Goal: Task Accomplishment & Management: Manage account settings

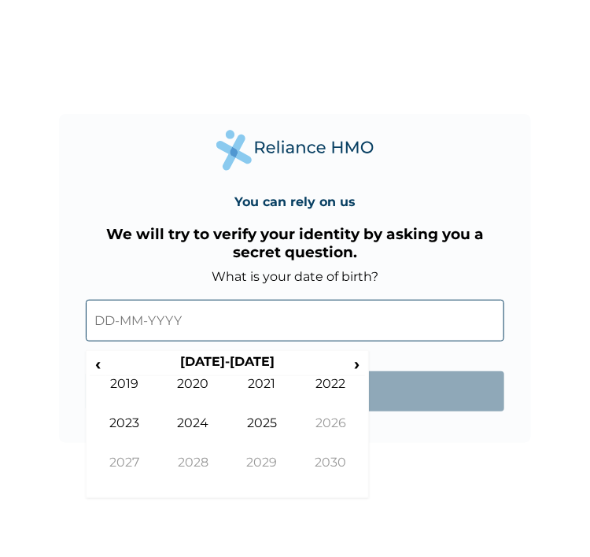
click at [165, 333] on input "text" at bounding box center [295, 321] width 419 height 42
click at [101, 359] on span "‹" at bounding box center [98, 364] width 17 height 20
click at [354, 367] on span "›" at bounding box center [357, 364] width 17 height 20
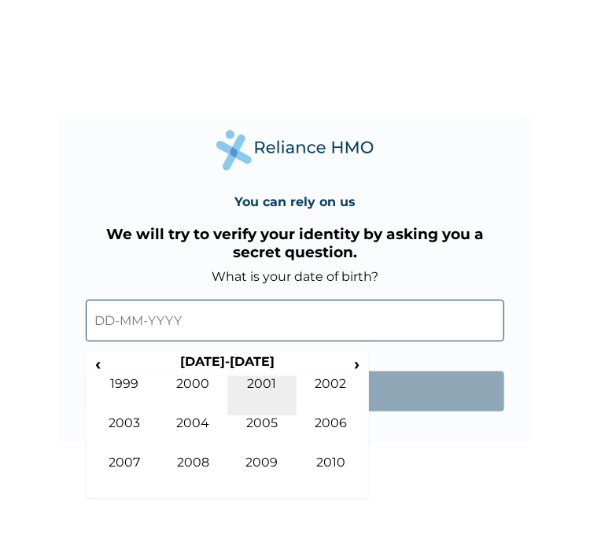
click at [267, 379] on td "2001" at bounding box center [262, 395] width 69 height 39
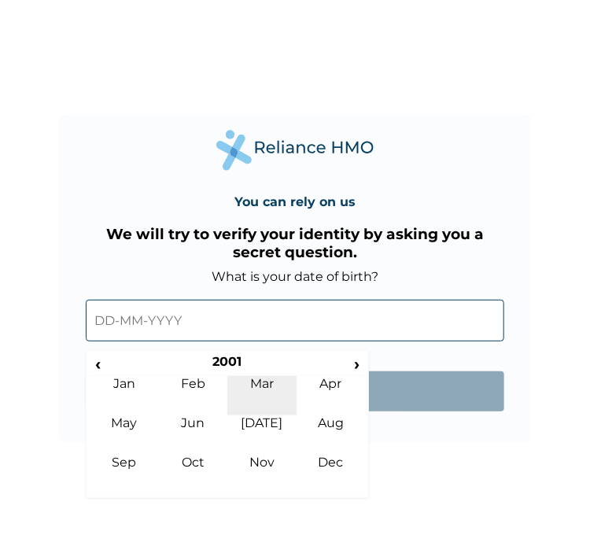
click at [276, 383] on td "Mar" at bounding box center [262, 395] width 69 height 39
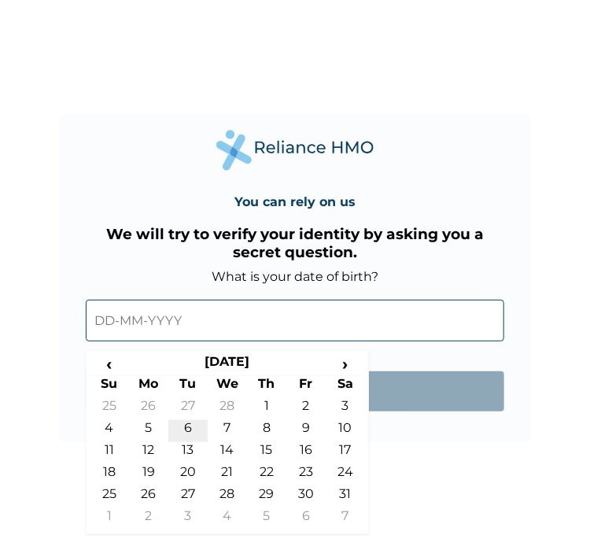
click at [189, 423] on td "6" at bounding box center [187, 431] width 39 height 22
type input "06-03-2001"
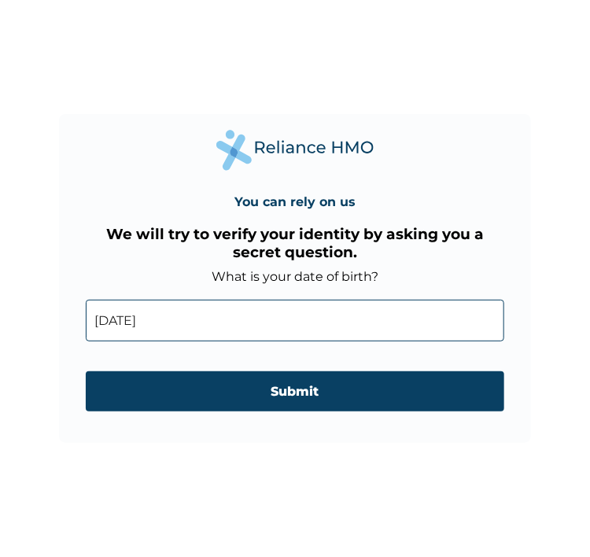
click at [189, 423] on form "What is your date of birth? 06-03-2001 ‹ March 2001 › Su Mo Tu We Th Fr Sa 25 2…" at bounding box center [295, 348] width 419 height 158
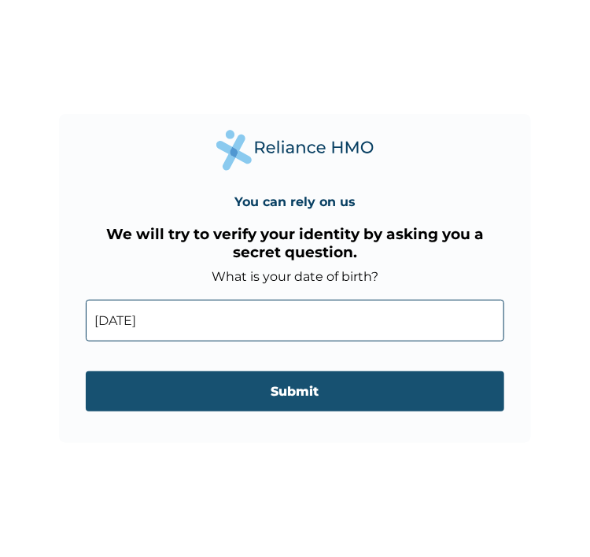
click at [188, 395] on input "Submit" at bounding box center [295, 392] width 419 height 40
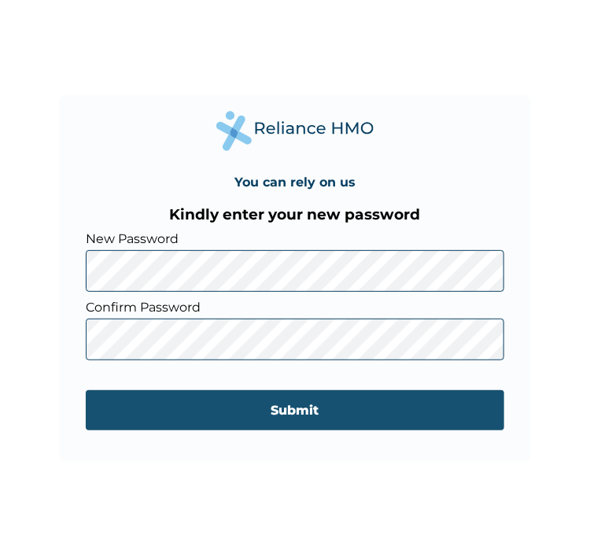
click at [436, 426] on input "Submit" at bounding box center [295, 410] width 419 height 40
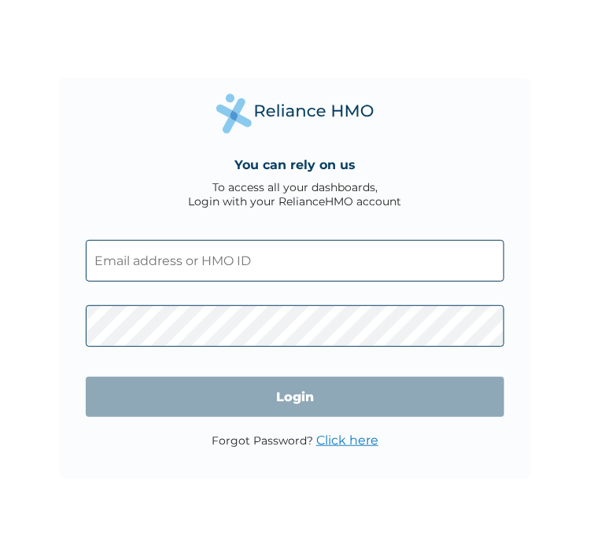
type input "inioluwa.dokun@princepsfinance.com"
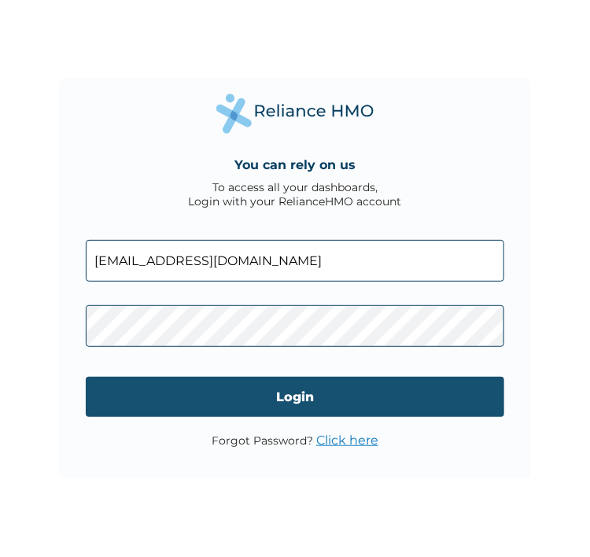
click at [302, 393] on input "Login" at bounding box center [295, 397] width 419 height 40
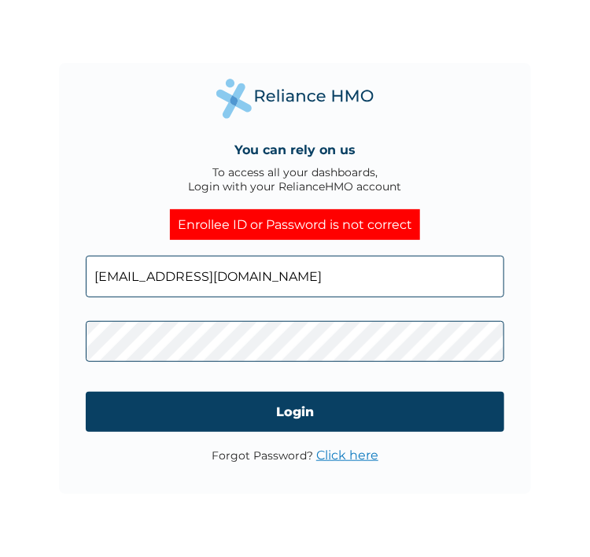
click input "Login" at bounding box center [295, 412] width 419 height 40
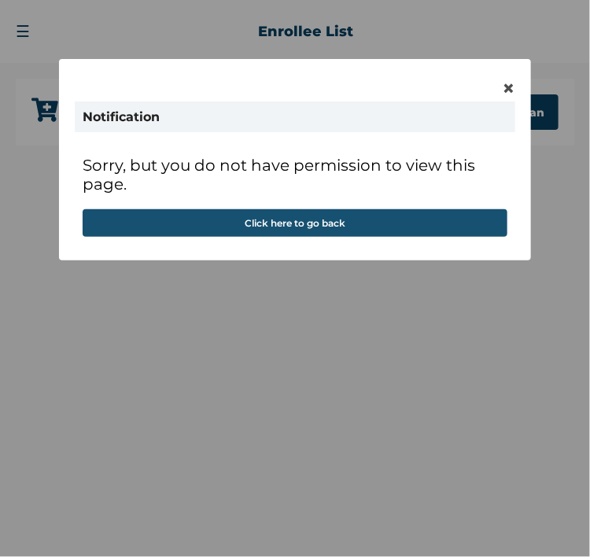
click at [296, 221] on button "Click here to go back" at bounding box center [295, 223] width 425 height 28
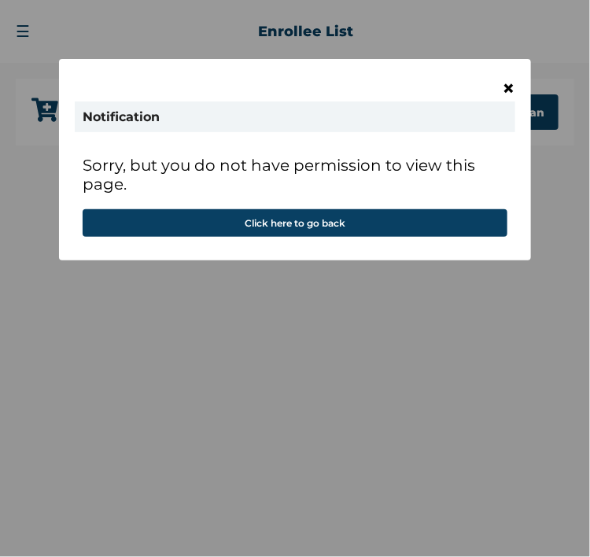
click at [508, 87] on span "×" at bounding box center [508, 88] width 13 height 27
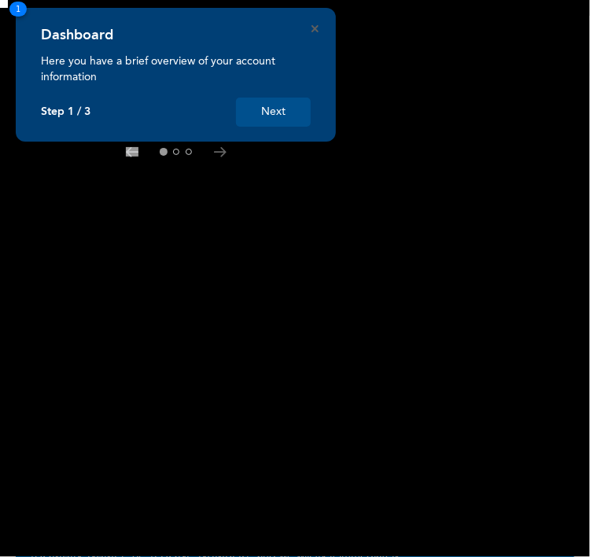
click at [287, 113] on button "Next" at bounding box center [273, 112] width 75 height 29
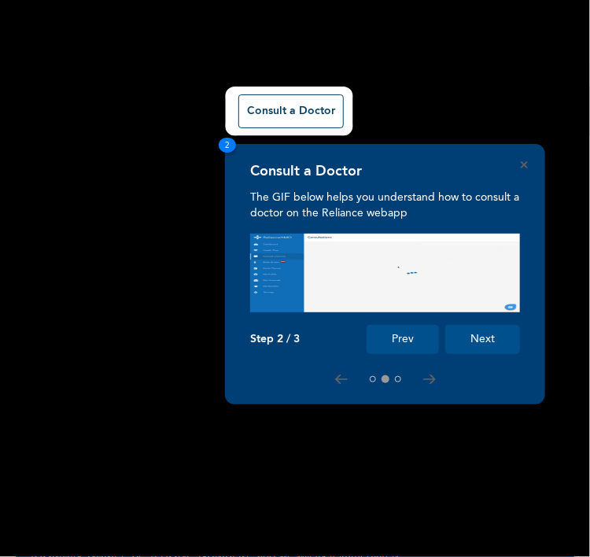
click at [490, 334] on button "Next" at bounding box center [483, 339] width 75 height 29
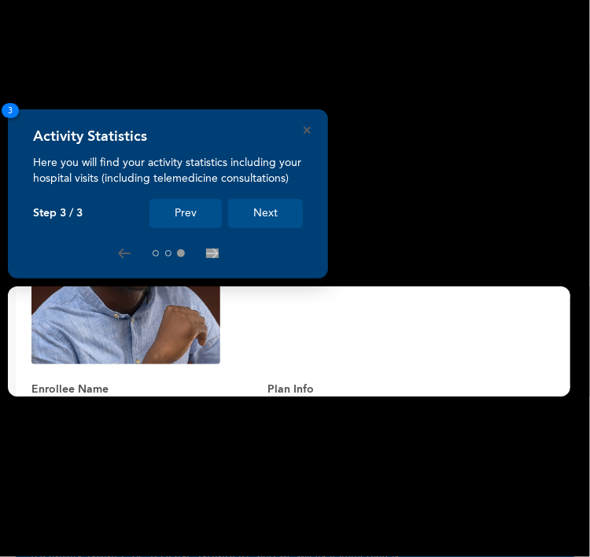
scroll to position [301, 0]
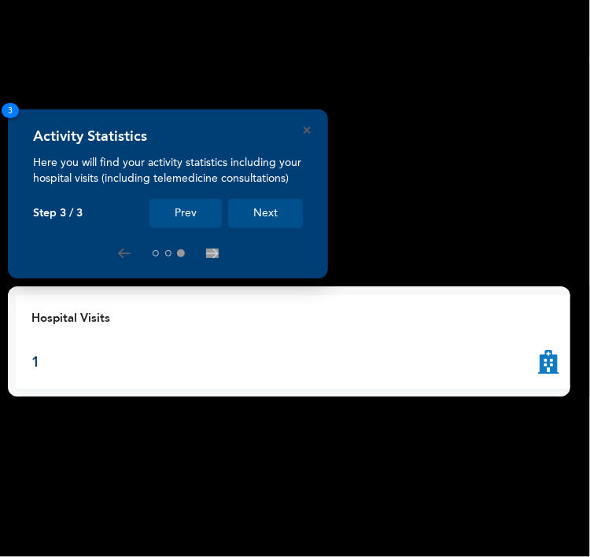
click at [269, 207] on button "Next" at bounding box center [265, 213] width 75 height 29
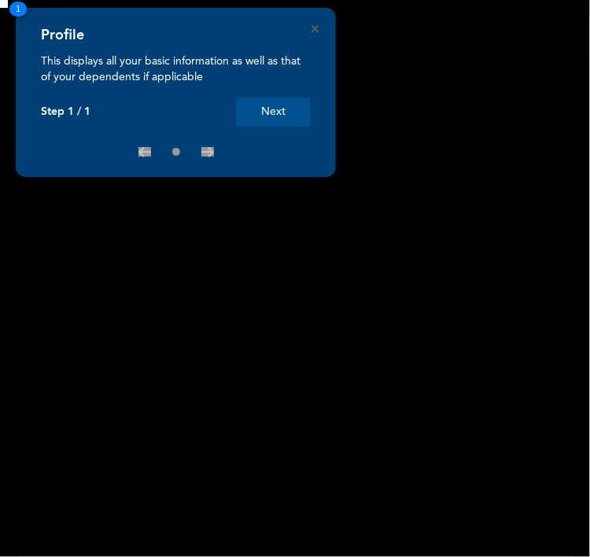
click at [250, 120] on button "Next" at bounding box center [273, 112] width 75 height 29
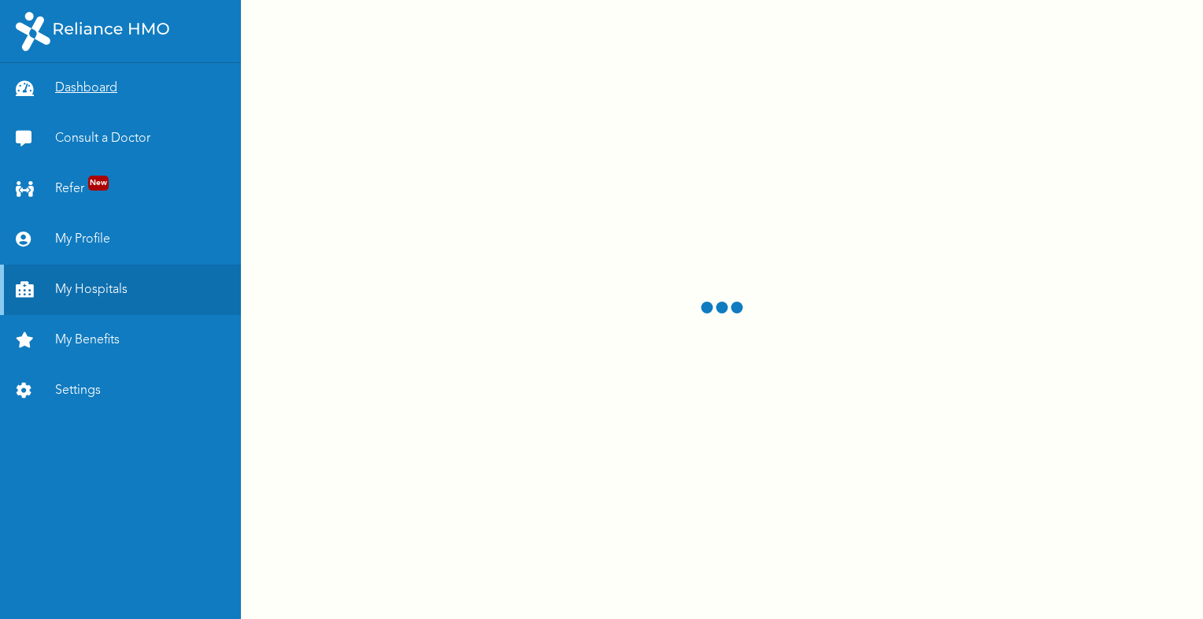
click at [62, 84] on link "Dashboard" at bounding box center [120, 88] width 241 height 50
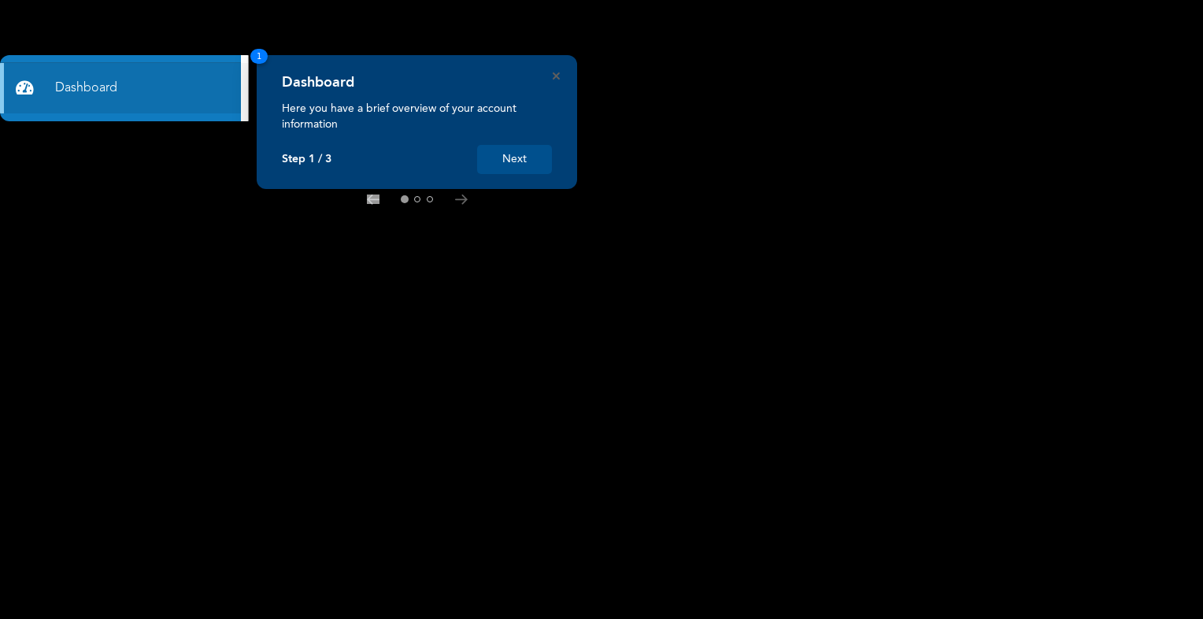
click at [491, 150] on button "Next" at bounding box center [514, 159] width 75 height 29
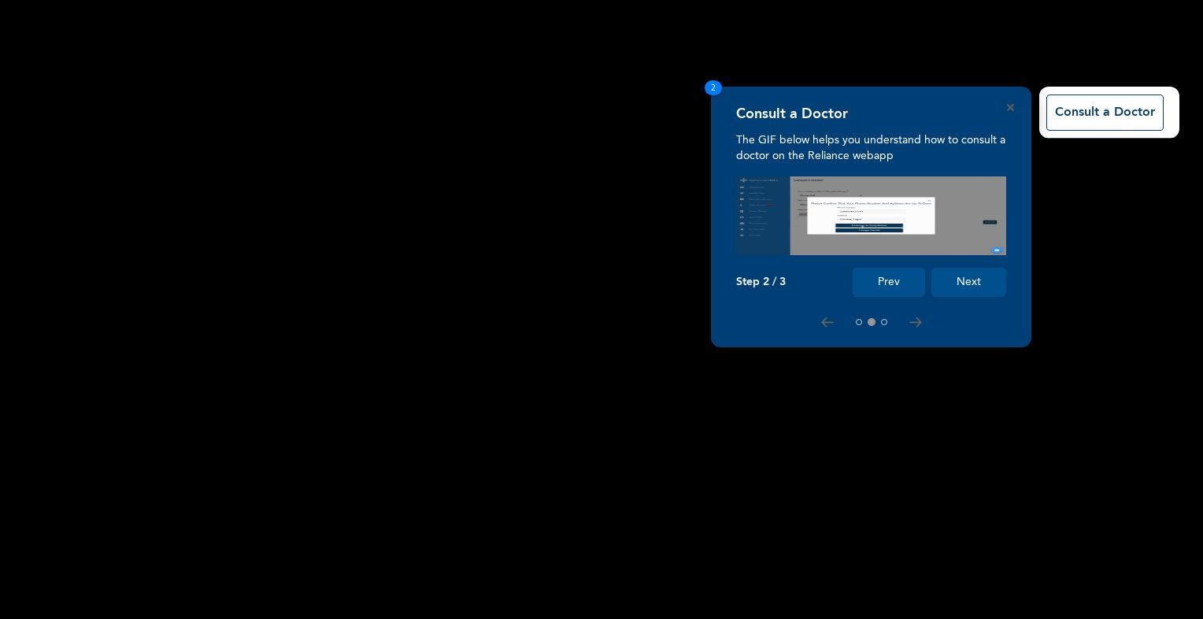
click at [590, 286] on button "Next" at bounding box center [968, 282] width 75 height 29
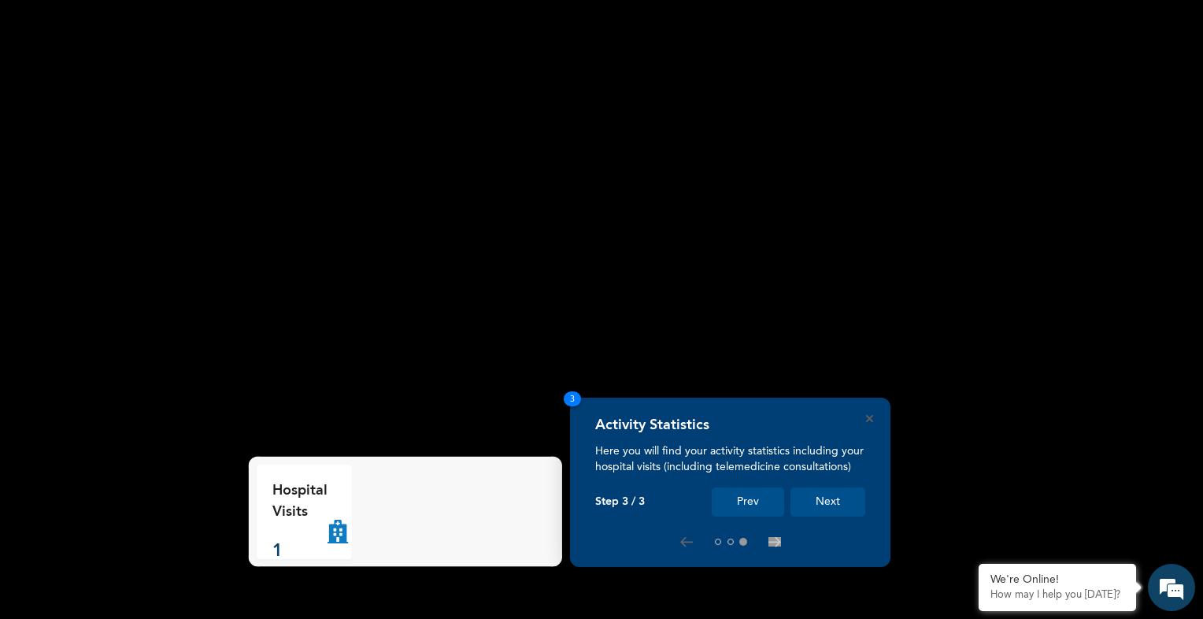
click at [590, 508] on button "Next" at bounding box center [827, 501] width 75 height 29
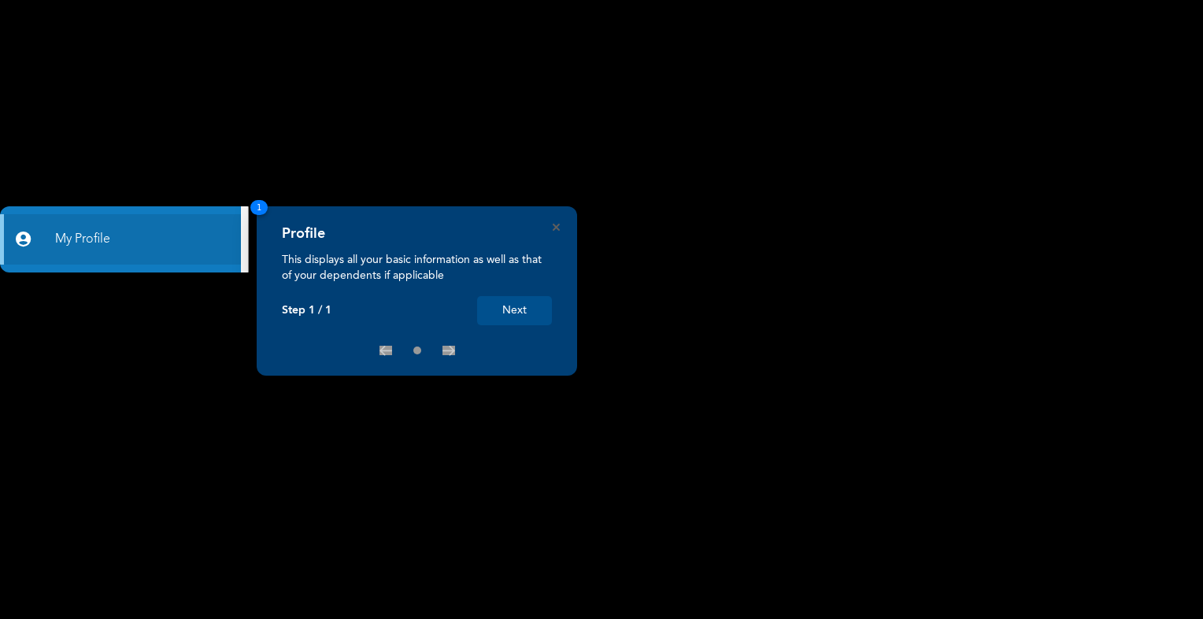
click at [546, 318] on button "Next" at bounding box center [514, 310] width 75 height 29
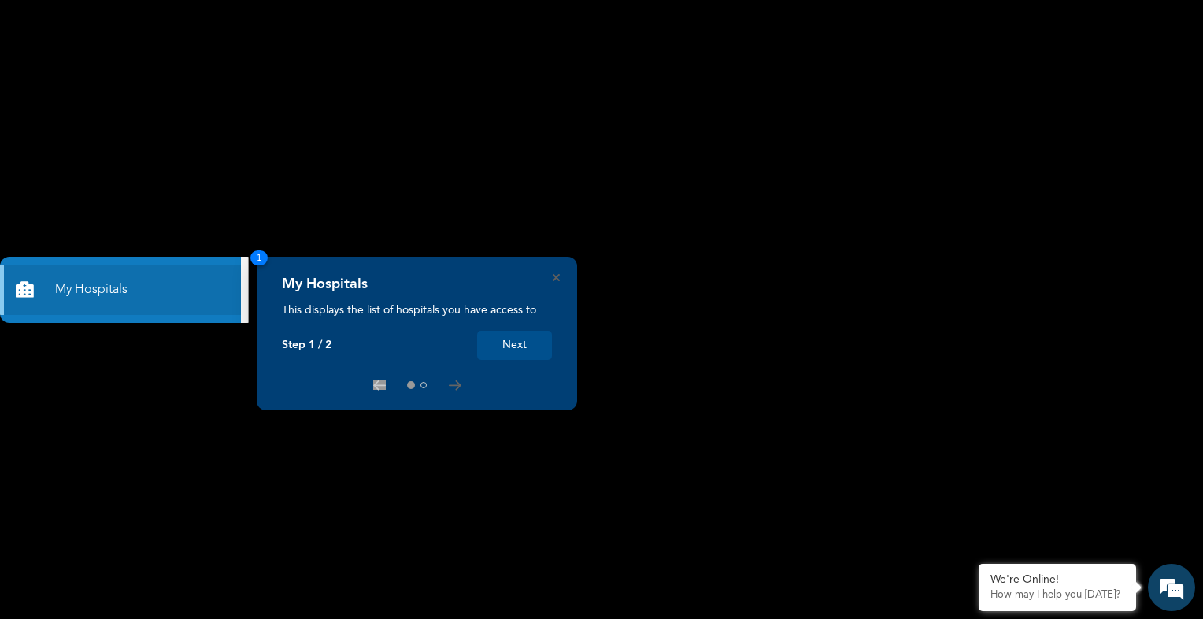
click at [511, 335] on button "Next" at bounding box center [514, 345] width 75 height 29
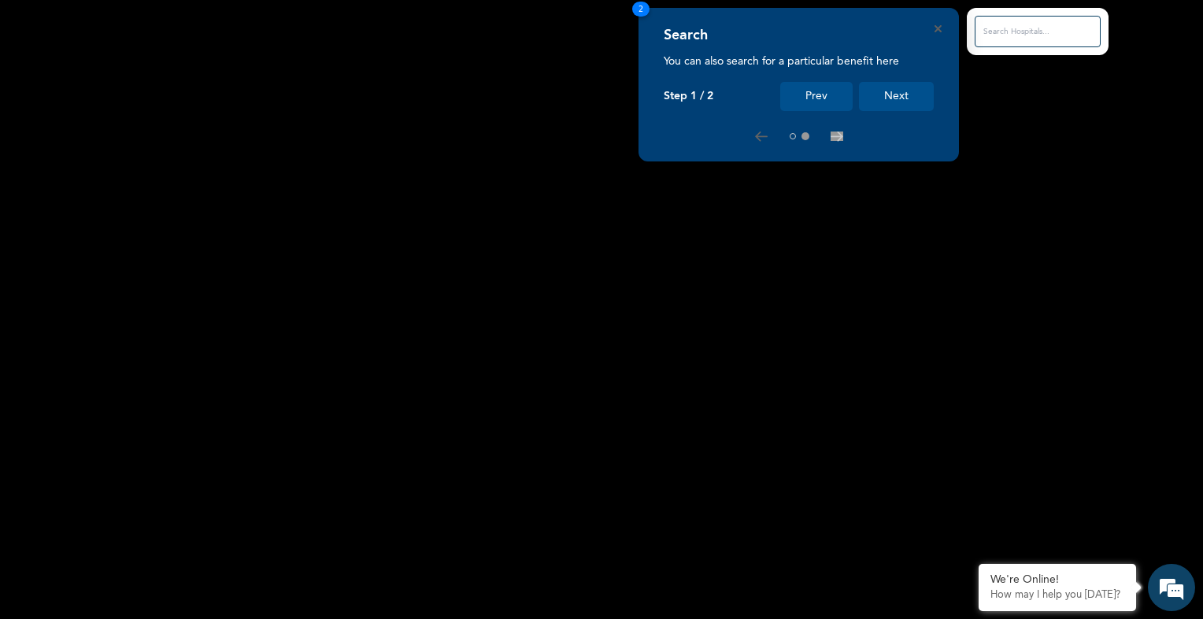
click at [890, 95] on button "Next" at bounding box center [896, 96] width 75 height 29
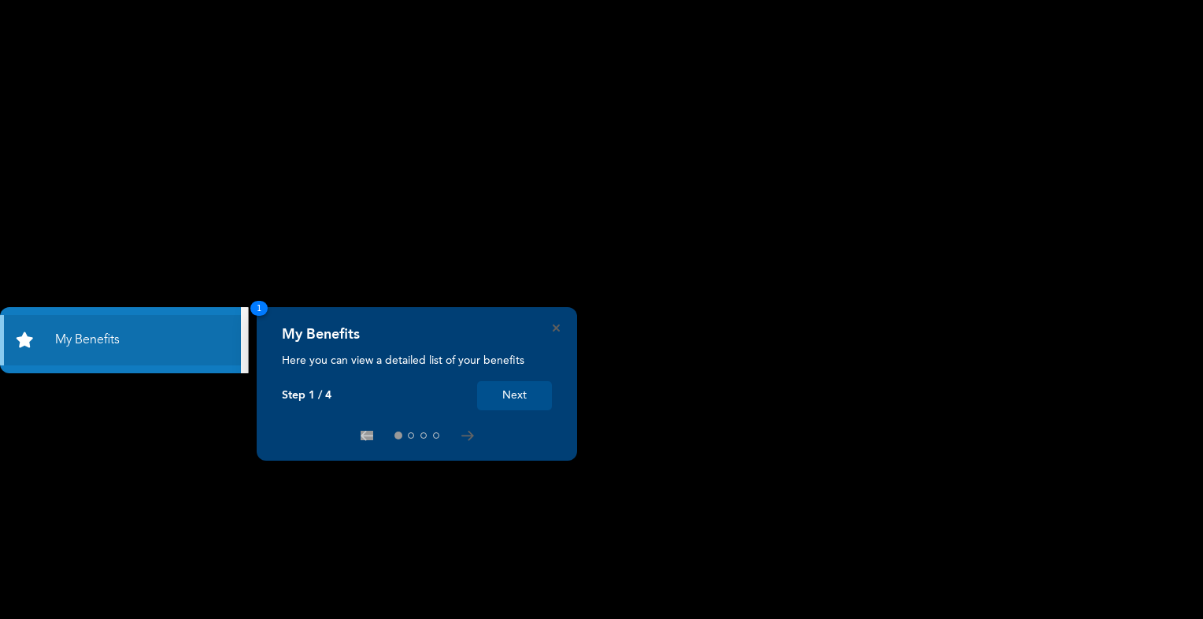
click at [498, 401] on button "Next" at bounding box center [514, 395] width 75 height 29
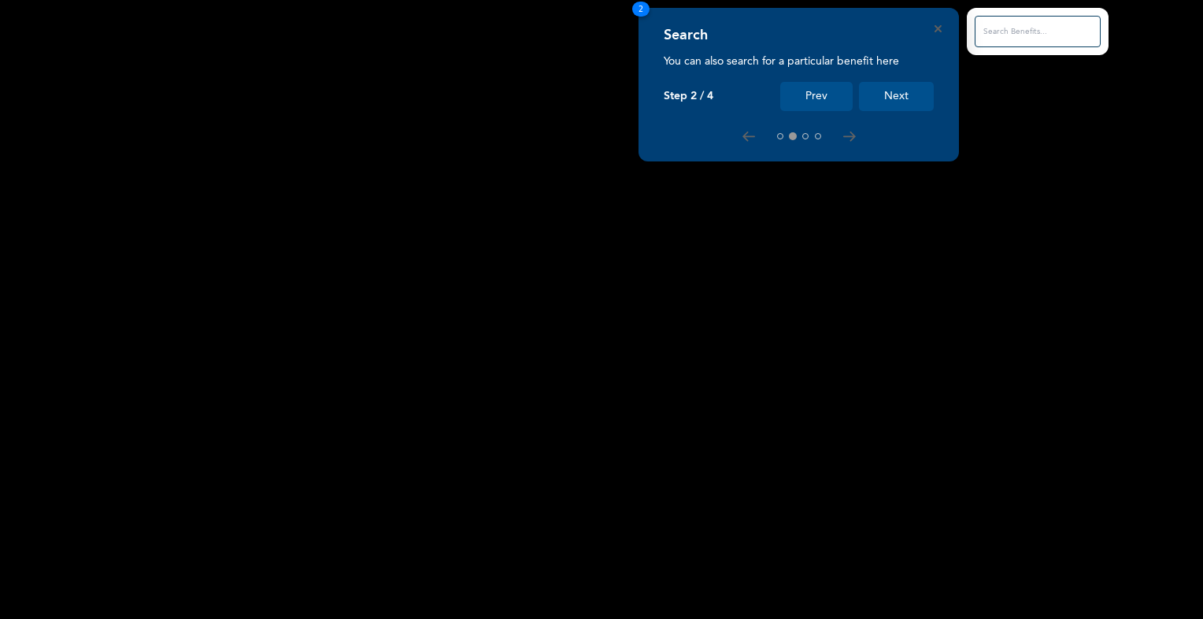
click at [780, 82] on button "Prev" at bounding box center [816, 96] width 72 height 29
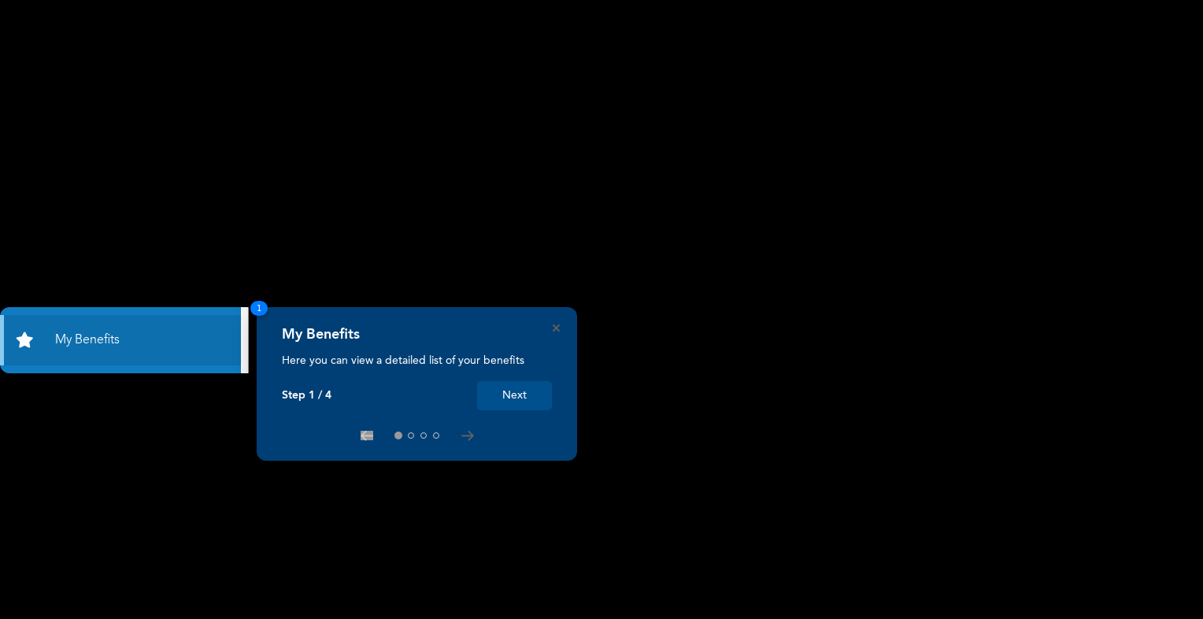
click at [477, 381] on button "Next" at bounding box center [514, 395] width 75 height 29
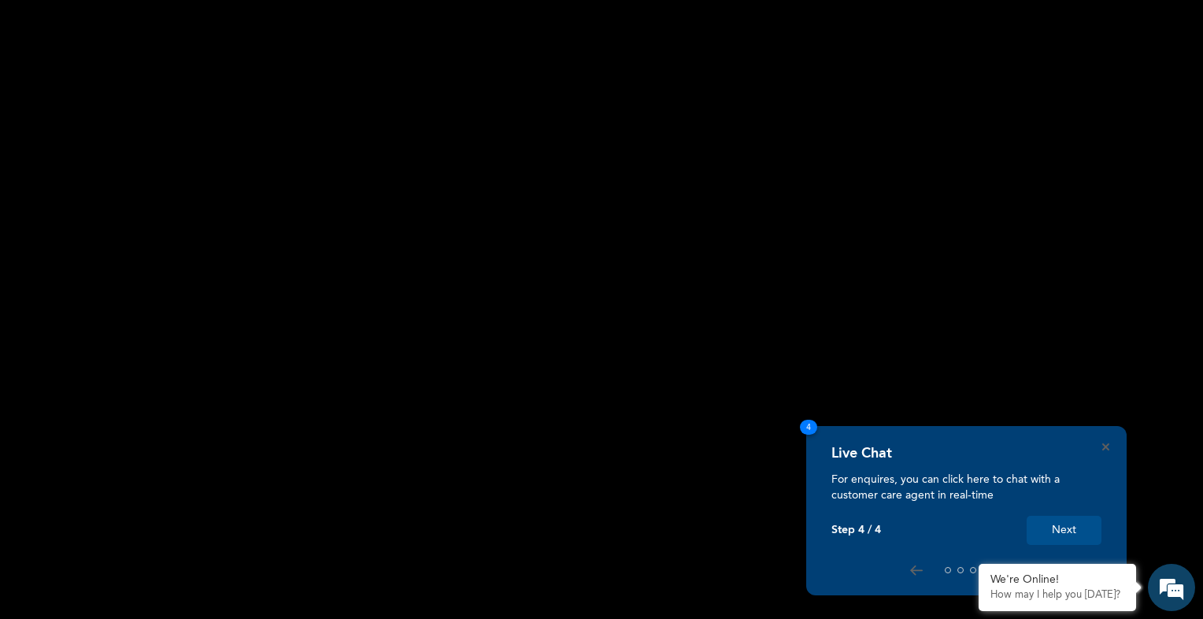
click at [1027, 516] on button "Next" at bounding box center [1064, 530] width 75 height 29
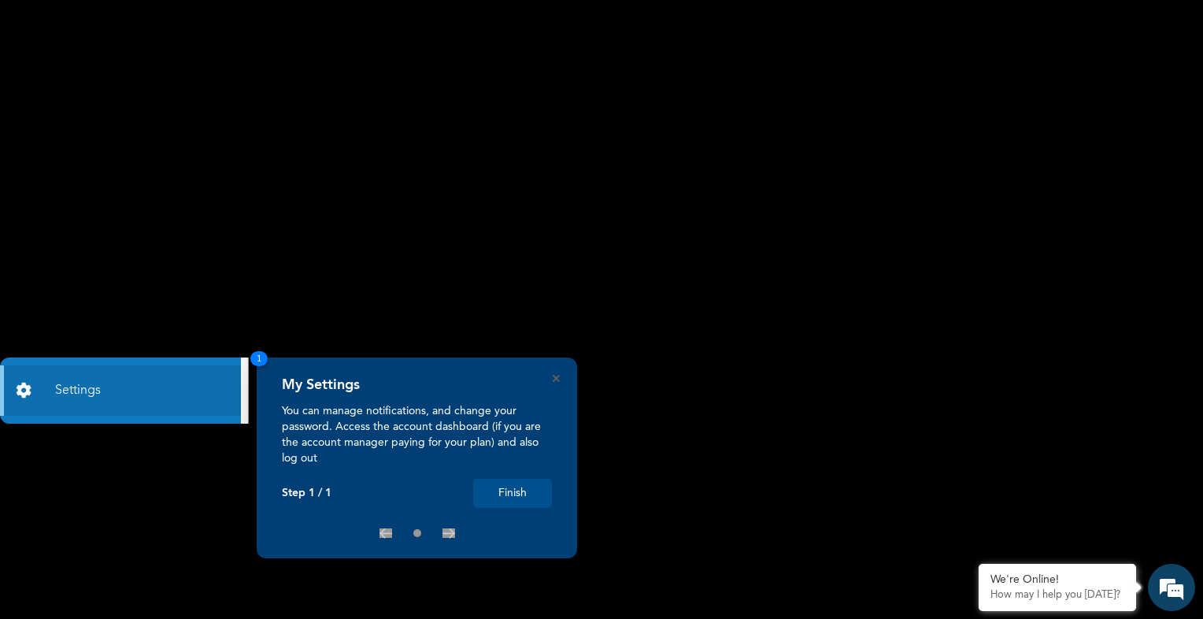
click at [527, 500] on button "Finish" at bounding box center [512, 493] width 79 height 29
